Goal: Information Seeking & Learning: Check status

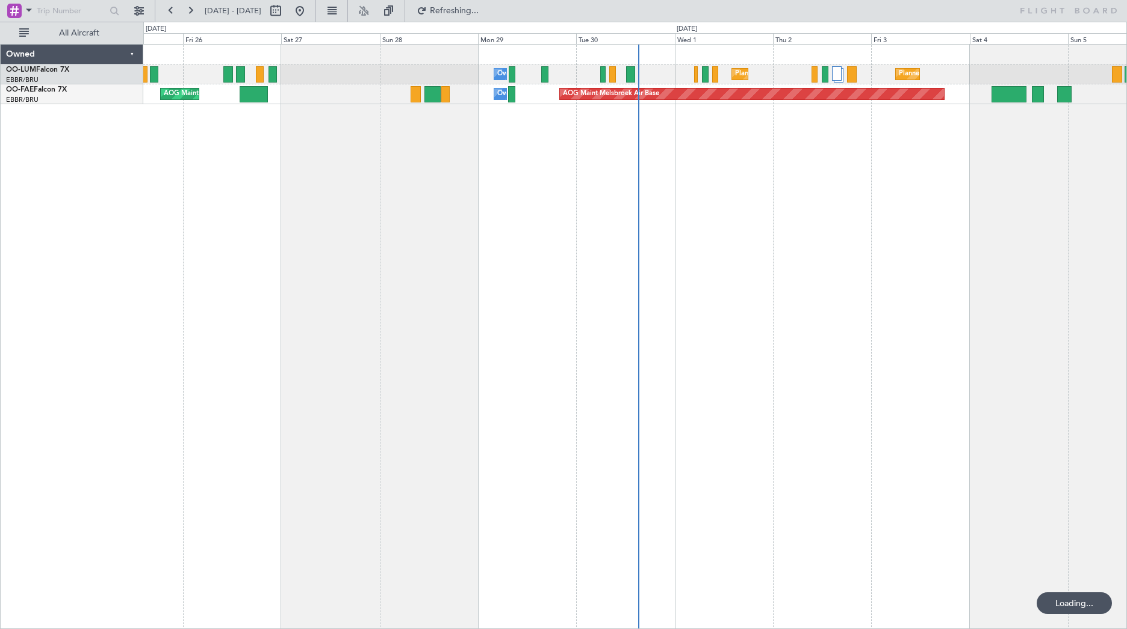
click at [293, 273] on div "Planned Maint [GEOGRAPHIC_DATA] ([GEOGRAPHIC_DATA] National) Planned Maint [GEO…" at bounding box center [635, 336] width 984 height 585
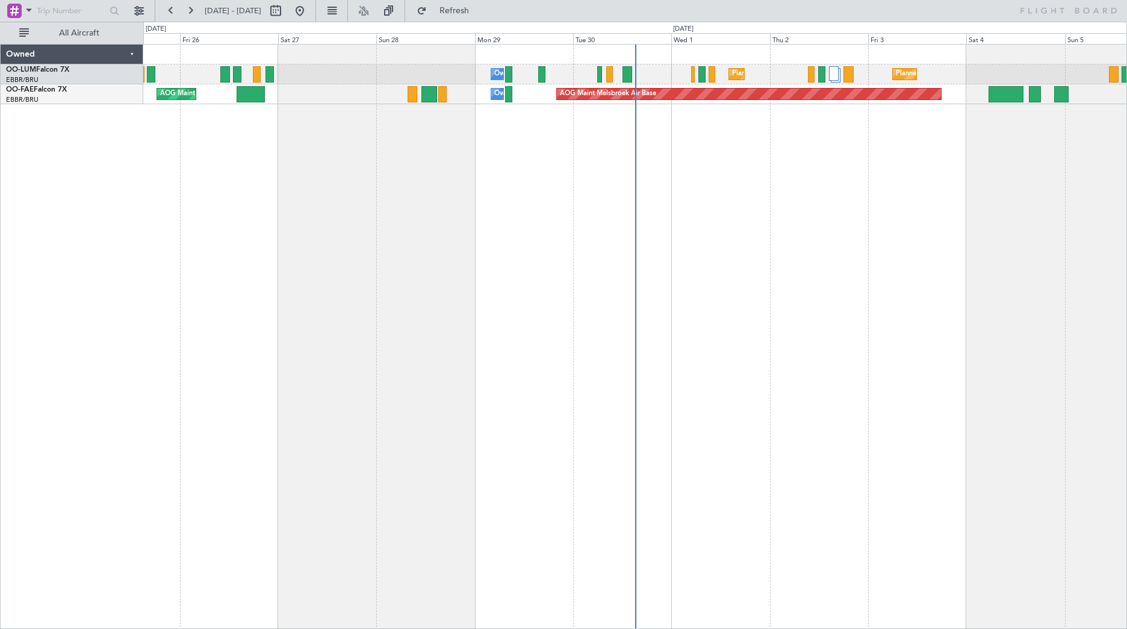
click at [771, 149] on div "Planned Maint [GEOGRAPHIC_DATA] ([GEOGRAPHIC_DATA] National) Planned Maint [GEO…" at bounding box center [635, 336] width 984 height 585
click at [720, 145] on div "Planned Maint [GEOGRAPHIC_DATA] ([GEOGRAPHIC_DATA] National) Planned Maint [GEO…" at bounding box center [635, 336] width 984 height 585
